Goal: Information Seeking & Learning: Learn about a topic

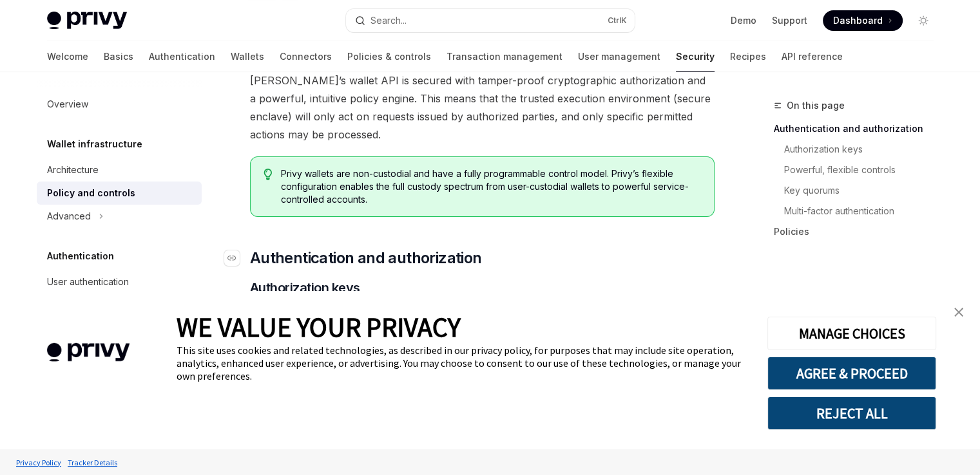
scroll to position [129, 0]
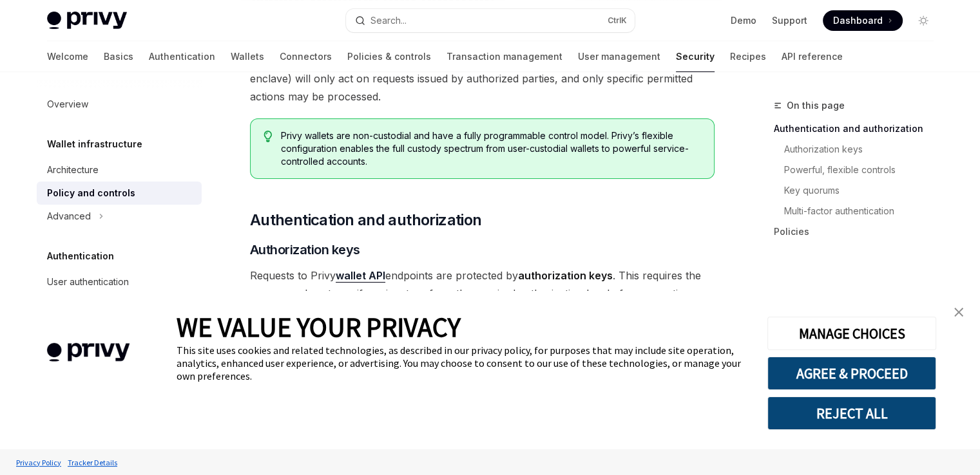
click at [871, 425] on button "REJECT ALL" at bounding box center [851, 414] width 169 height 34
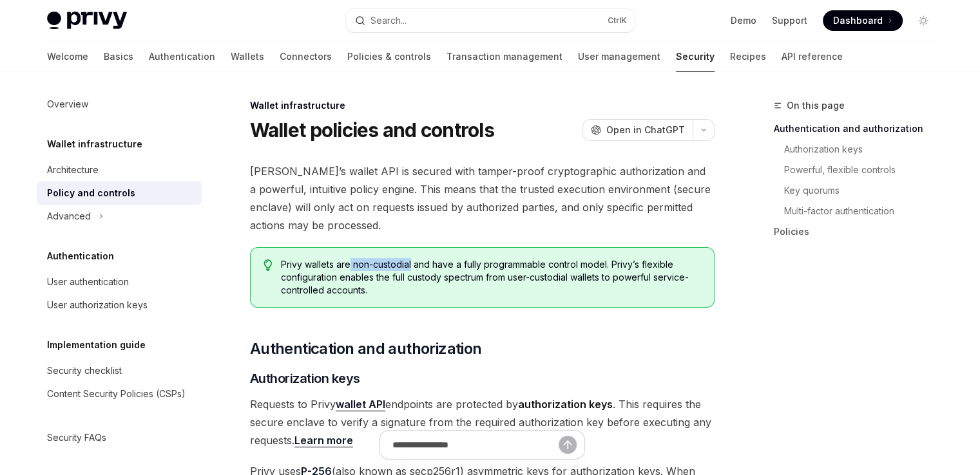
drag, startPoint x: 410, startPoint y: 267, endPoint x: 351, endPoint y: 265, distance: 59.3
click at [351, 265] on span "Privy wallets are non-custodial and have a fully programmable control model. Pr…" at bounding box center [490, 277] width 419 height 39
click at [925, 408] on div "On this page Authentication and authorization Authorization keys Powerful, flex…" at bounding box center [846, 287] width 196 height 378
